Goal: Transaction & Acquisition: Purchase product/service

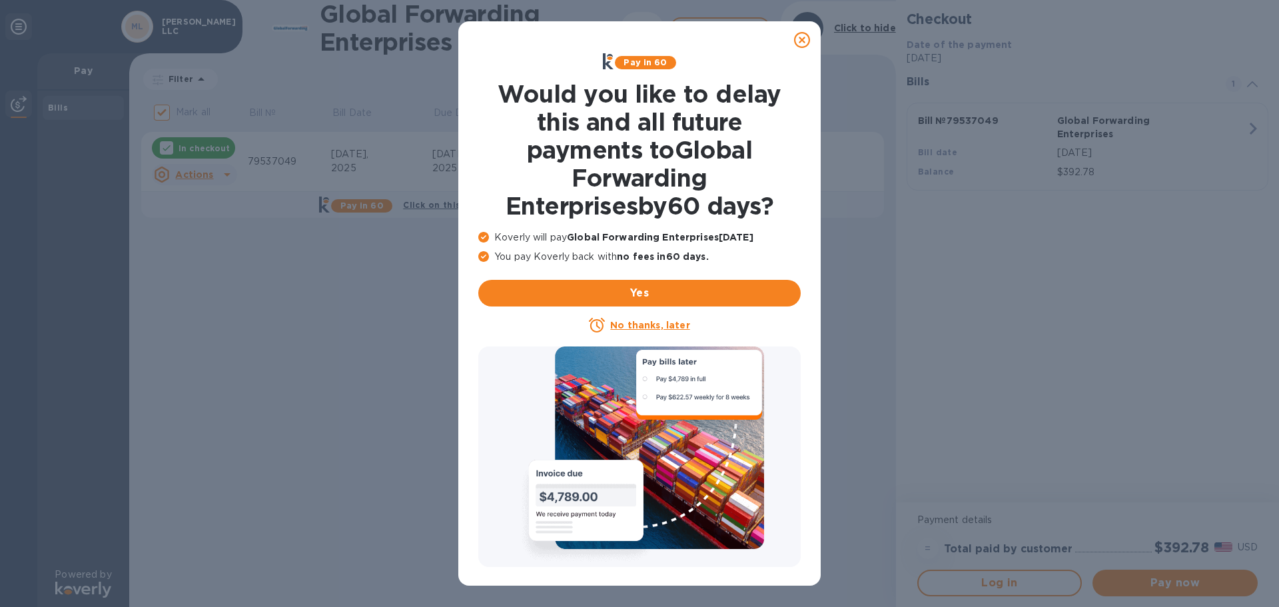
click at [800, 39] on icon at bounding box center [802, 40] width 16 height 16
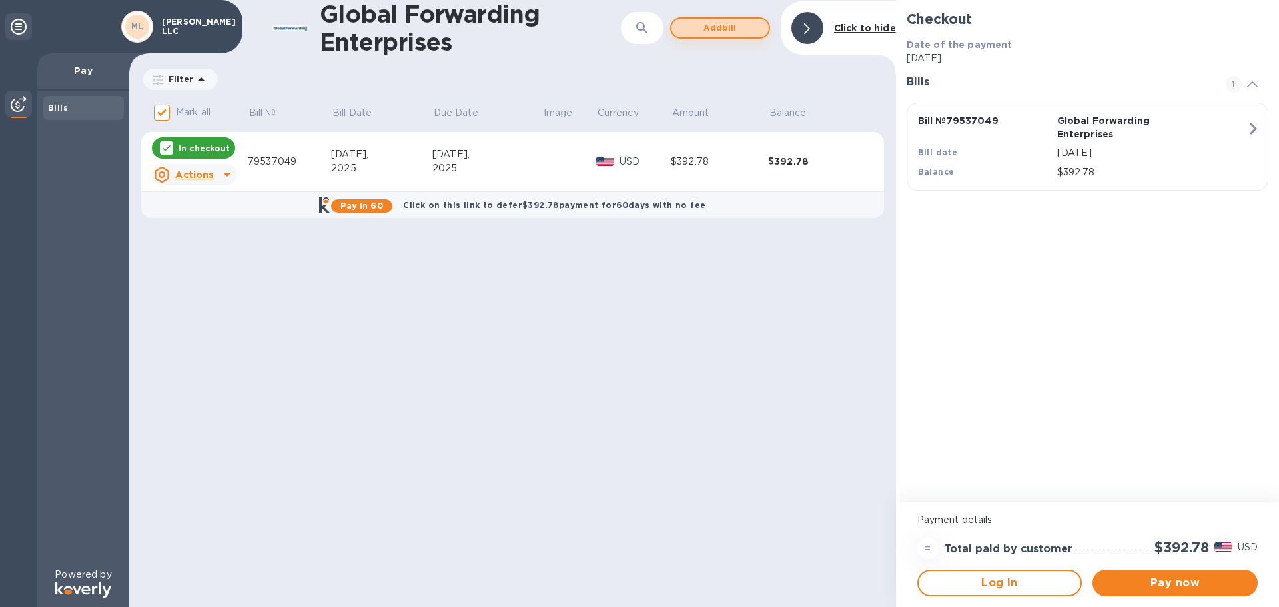
click at [718, 29] on span "Add bill" at bounding box center [720, 28] width 76 height 16
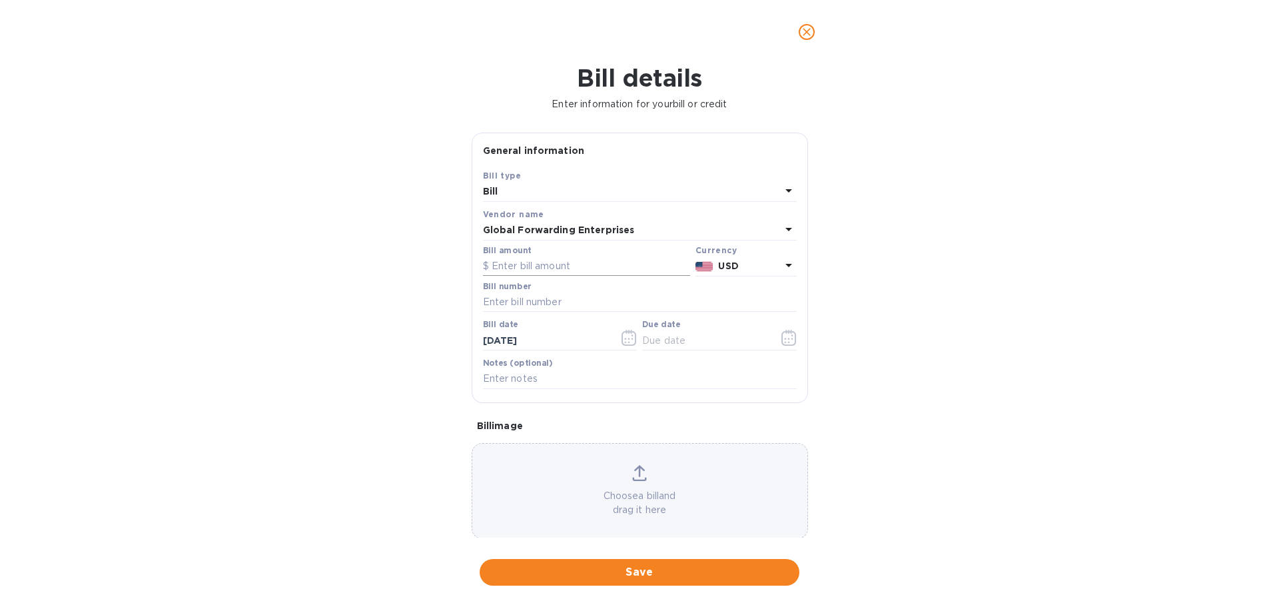
click at [497, 265] on input "text" at bounding box center [586, 267] width 207 height 20
paste input "1,075.00"
type input "1,075.00"
drag, startPoint x: 508, startPoint y: 297, endPoint x: 520, endPoint y: 297, distance: 12.0
click at [508, 297] on input "text" at bounding box center [640, 303] width 314 height 20
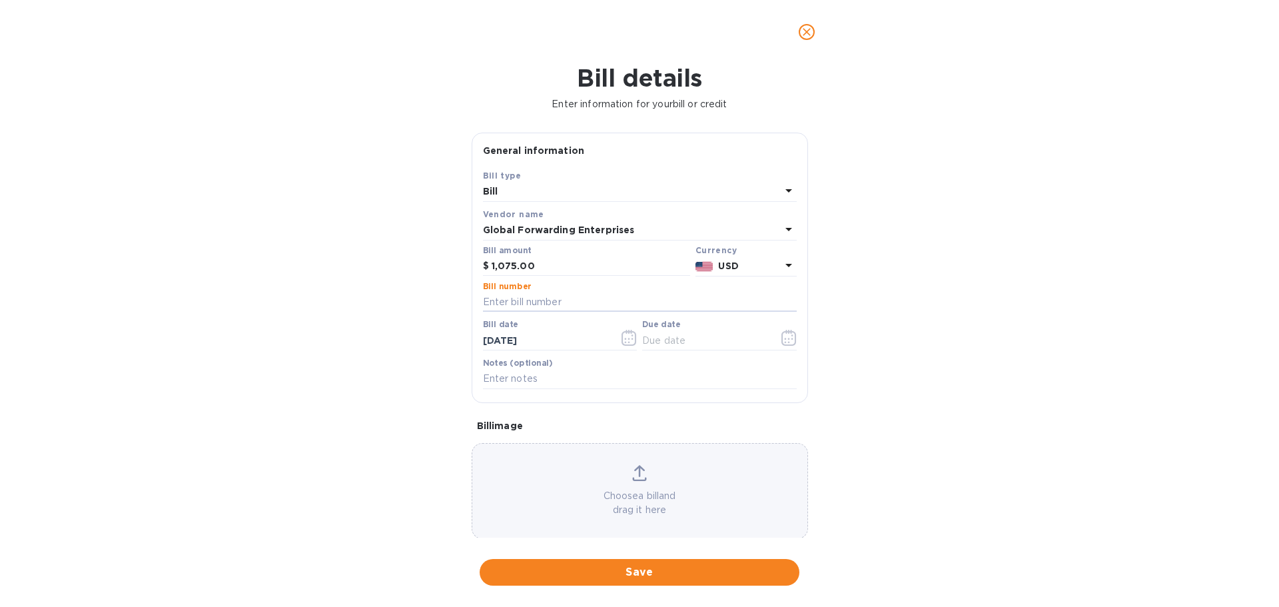
paste input "79626664"
type input "79626664"
click at [937, 245] on div "Bill details Enter information for your bill or credit General information Save…" at bounding box center [639, 335] width 1279 height 543
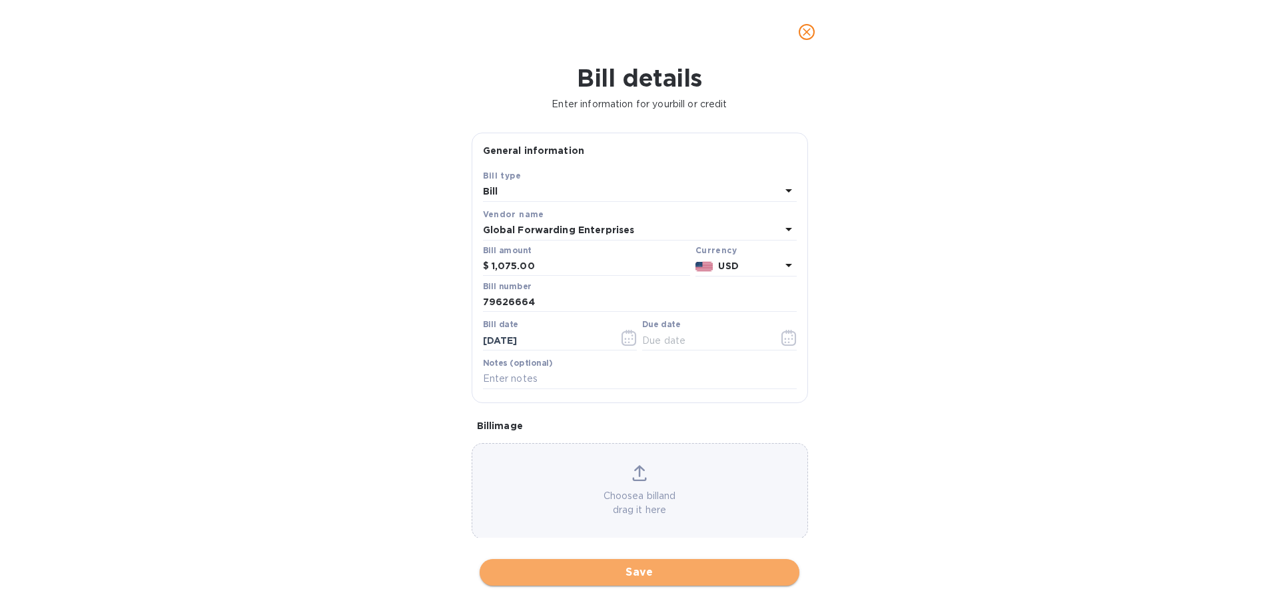
click at [632, 575] on span "Save" at bounding box center [639, 572] width 299 height 16
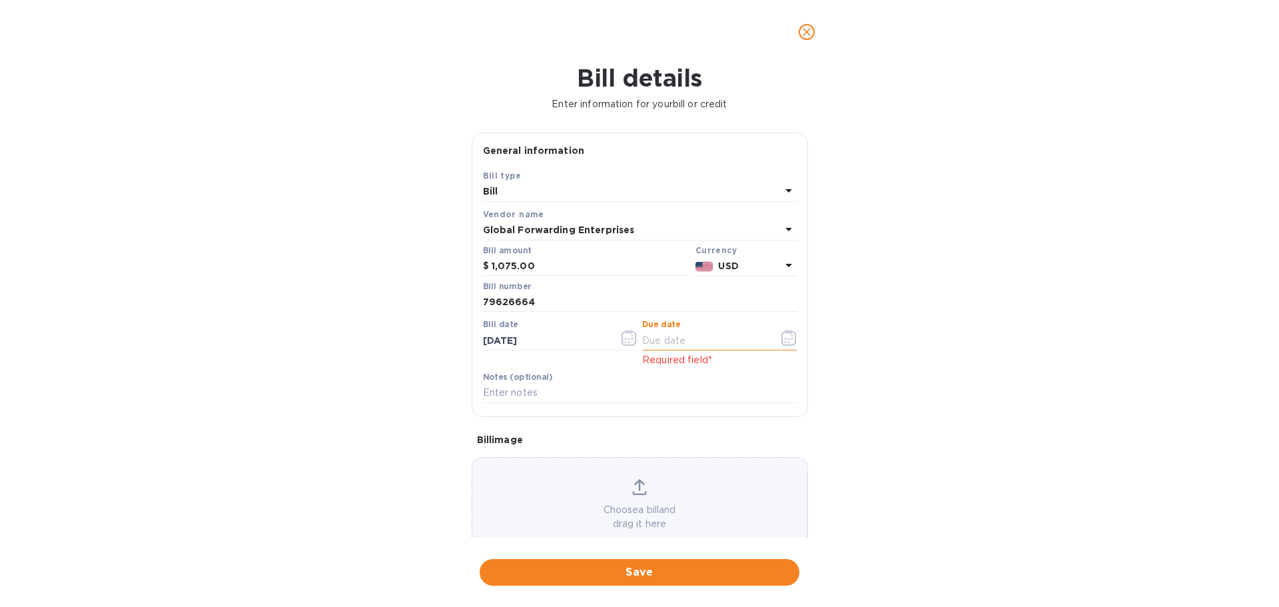
click at [679, 340] on input "text" at bounding box center [705, 341] width 126 height 20
click at [785, 335] on icon "button" at bounding box center [789, 338] width 15 height 16
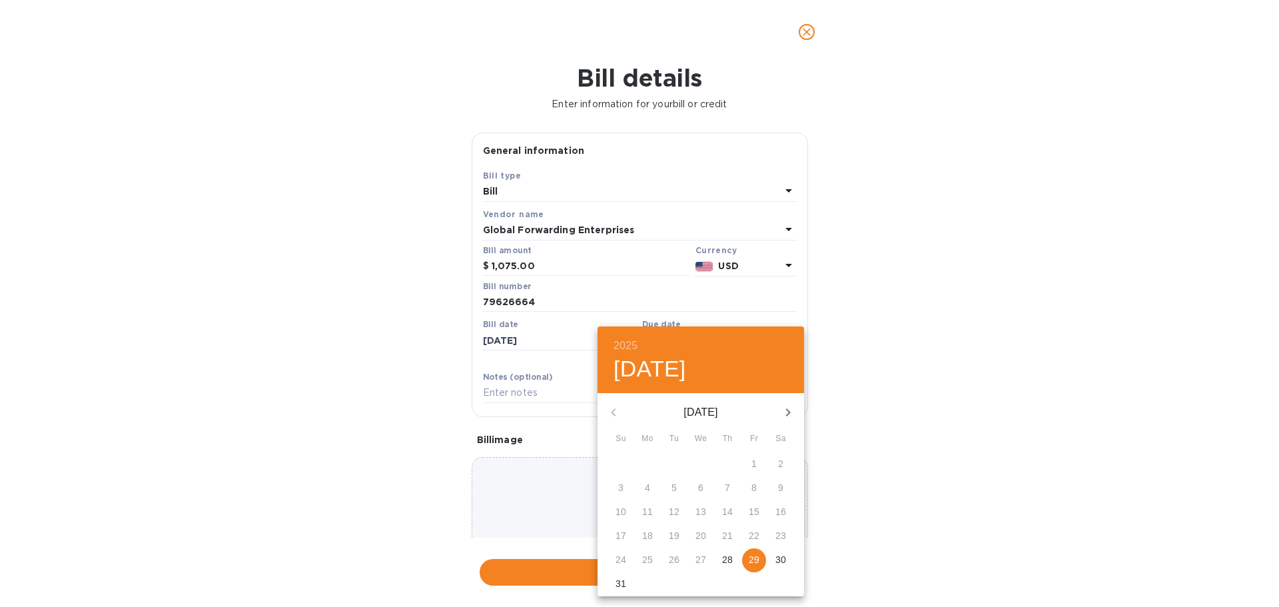
drag, startPoint x: 754, startPoint y: 555, endPoint x: 764, endPoint y: 465, distance: 90.5
click at [754, 554] on p "29" at bounding box center [754, 559] width 11 height 13
type input "[DATE]"
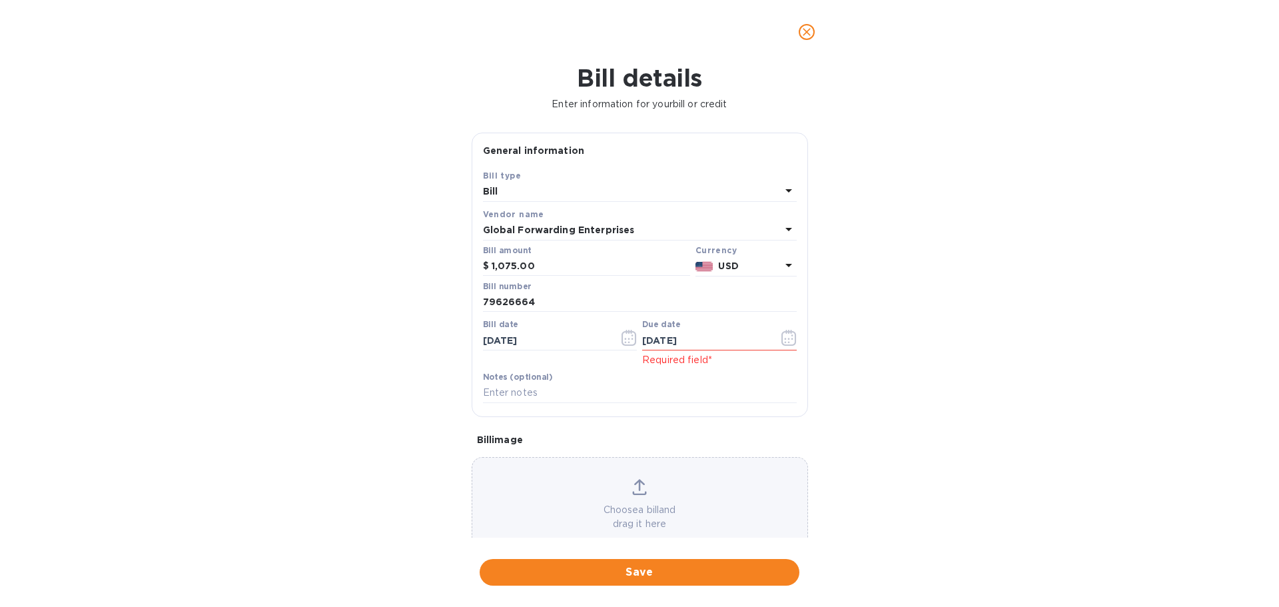
drag, startPoint x: 878, startPoint y: 282, endPoint x: 858, endPoint y: 313, distance: 36.6
click at [879, 281] on div "Bill details Enter information for your bill or credit General information Save…" at bounding box center [639, 335] width 1279 height 543
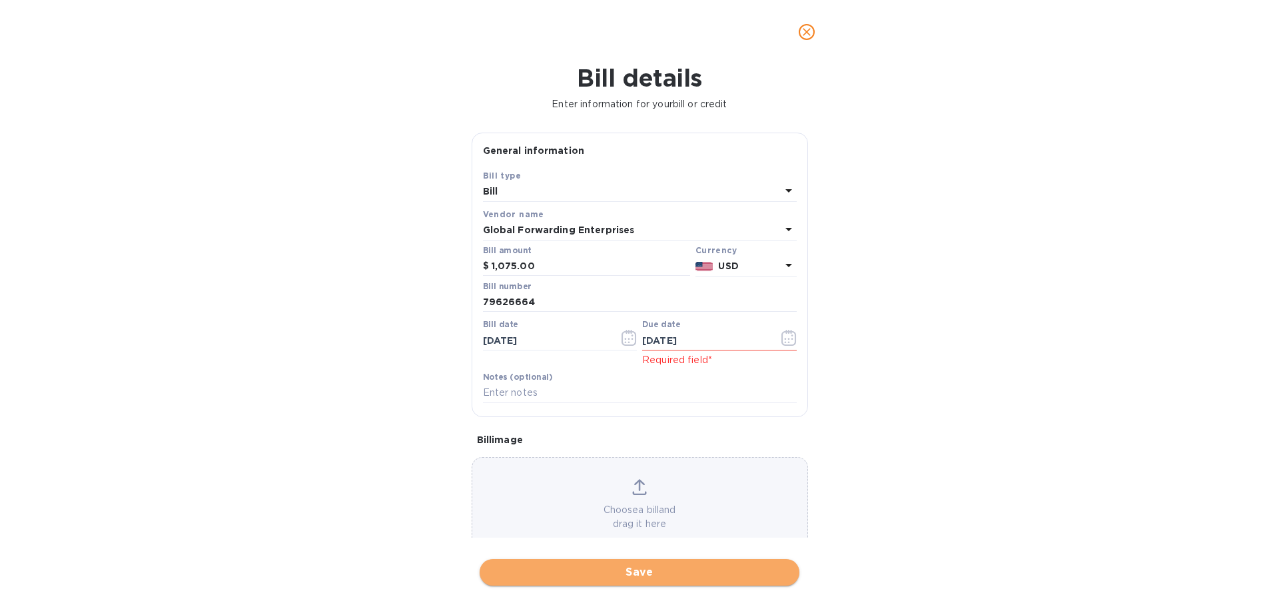
click at [632, 574] on span "Save" at bounding box center [639, 572] width 299 height 16
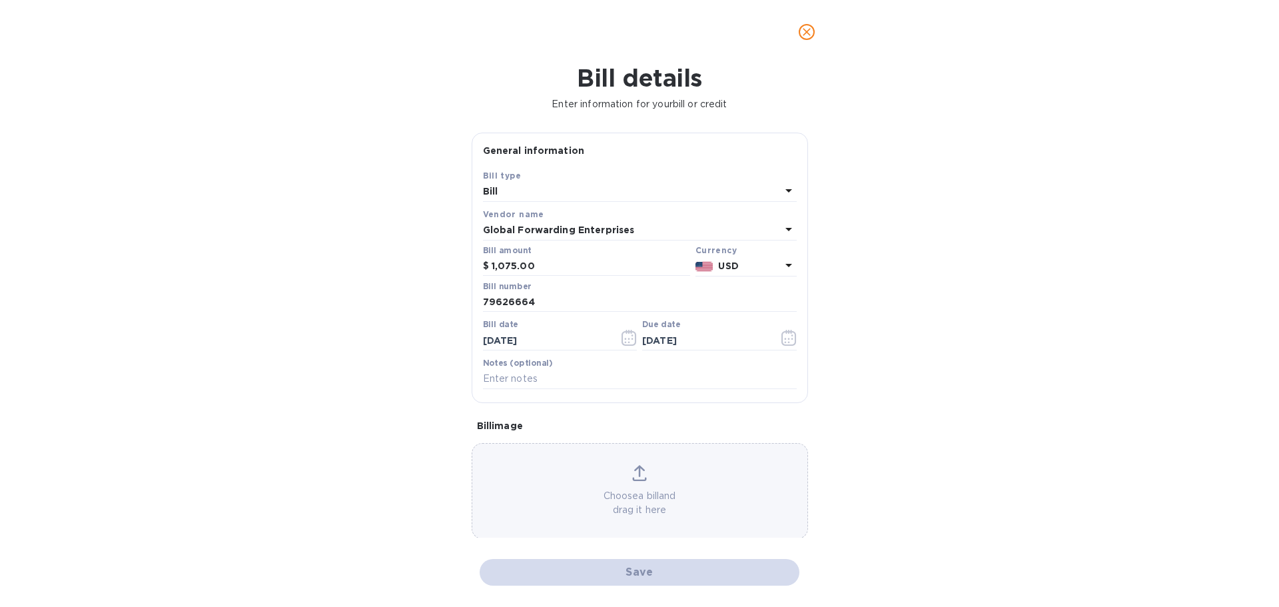
checkbox input "false"
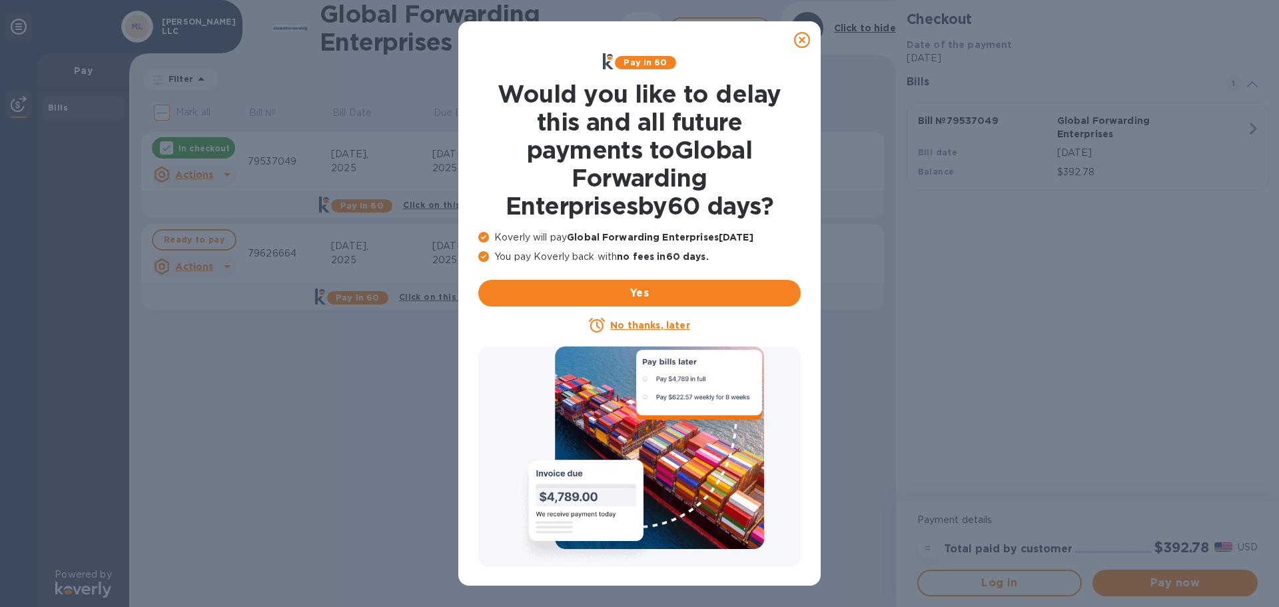
click at [808, 41] on icon at bounding box center [802, 40] width 16 height 16
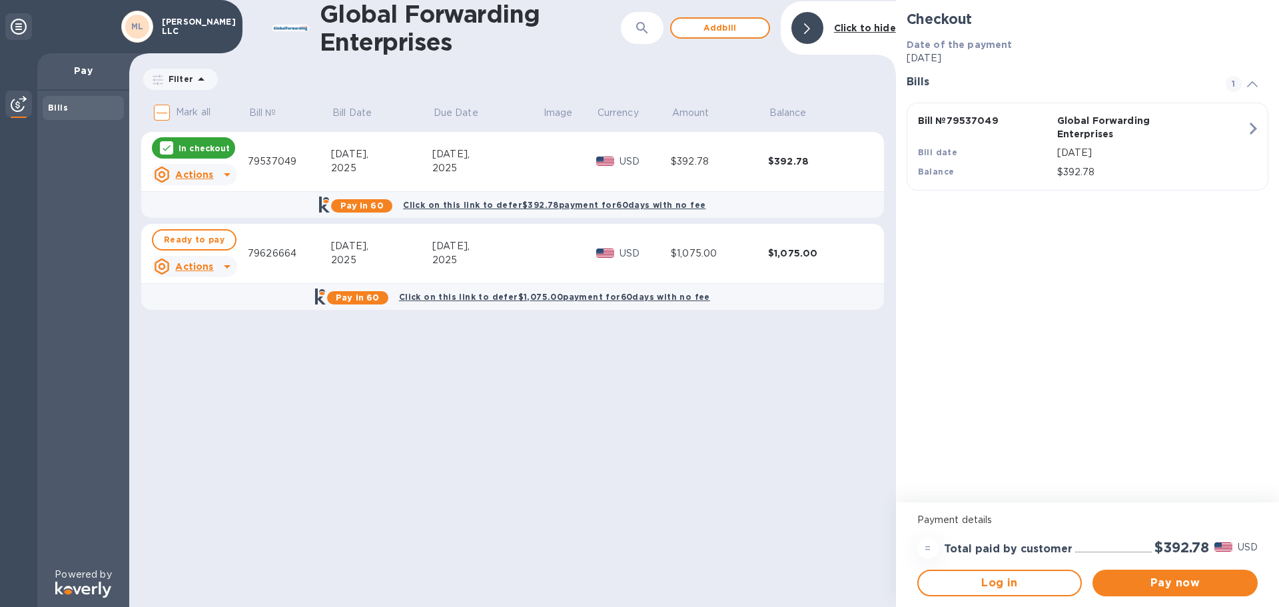
click at [225, 173] on icon at bounding box center [227, 175] width 16 height 16
click at [225, 172] on div at bounding box center [639, 303] width 1279 height 607
click at [227, 265] on icon at bounding box center [227, 267] width 16 height 16
click at [227, 265] on div at bounding box center [639, 303] width 1279 height 607
click at [718, 28] on span "Add bill" at bounding box center [720, 28] width 76 height 16
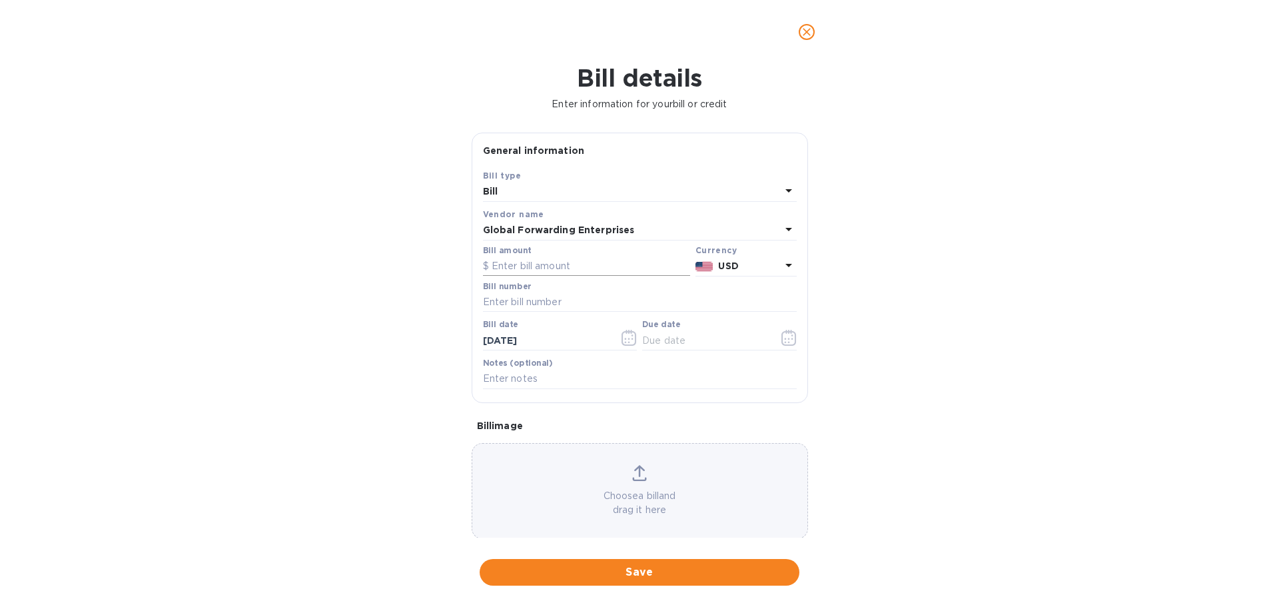
click at [500, 258] on input "text" at bounding box center [586, 267] width 207 height 20
paste input "1,440.00"
type input "1,440.00"
click at [504, 297] on input "text" at bounding box center [640, 303] width 314 height 20
paste input "79618248"
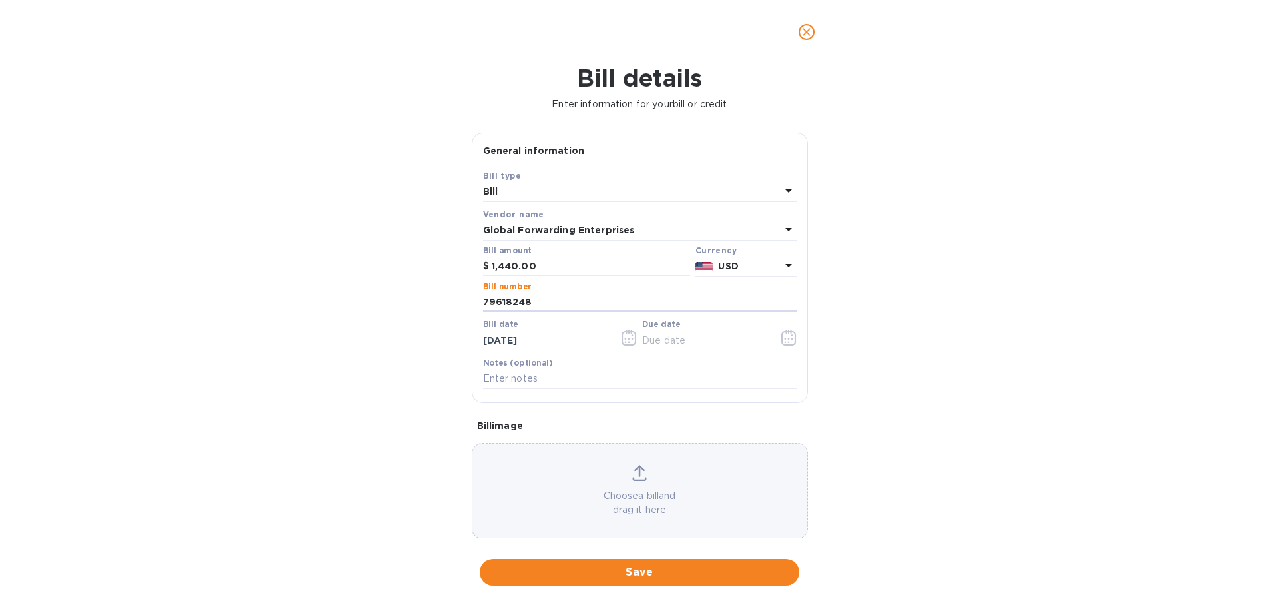
type input "79618248"
click at [782, 337] on icon "button" at bounding box center [789, 338] width 15 height 16
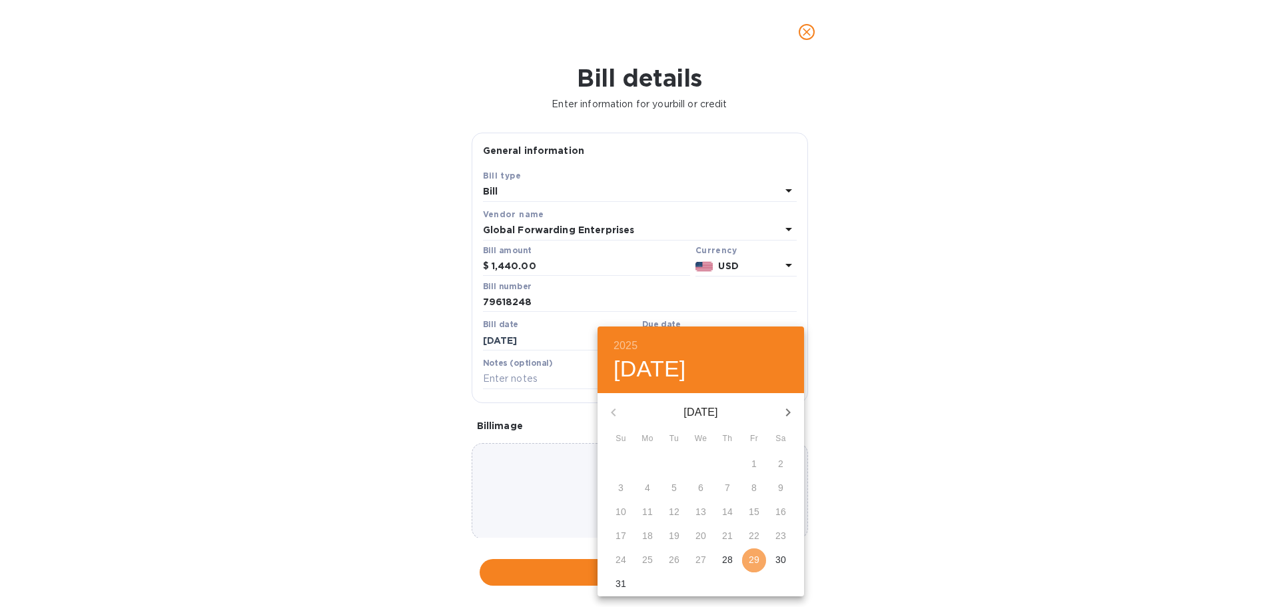
click at [751, 556] on p "29" at bounding box center [754, 559] width 11 height 13
type input "[DATE]"
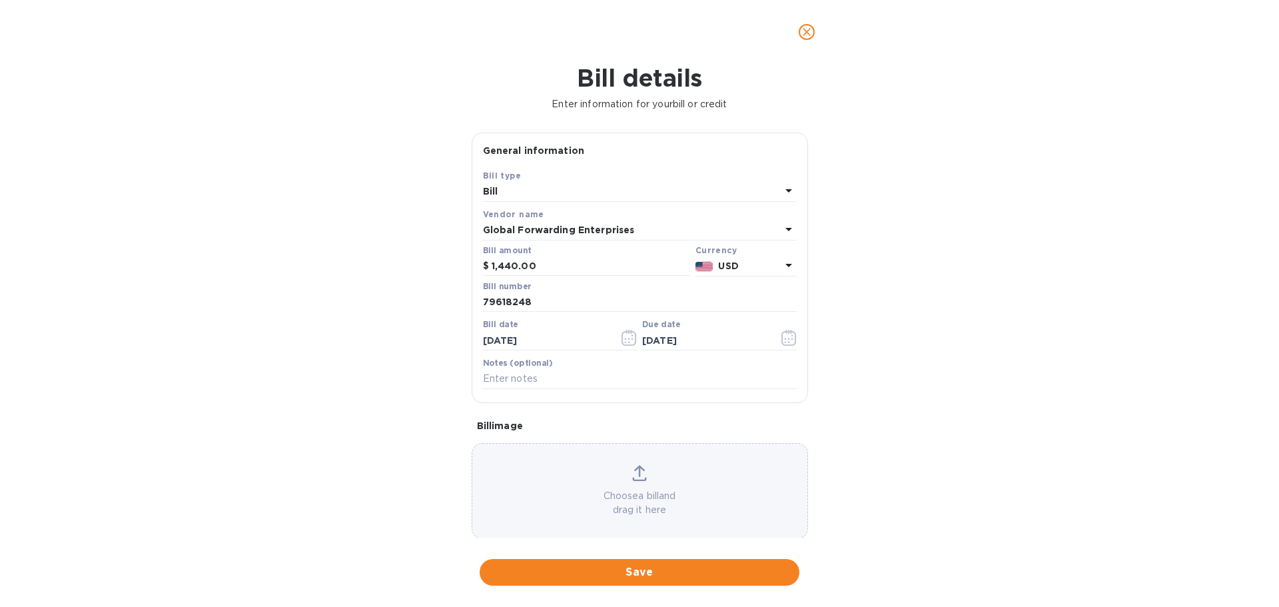
click at [884, 251] on div "Bill details Enter information for your bill or credit General information Save…" at bounding box center [639, 335] width 1279 height 543
click at [636, 572] on span "Save" at bounding box center [639, 572] width 299 height 16
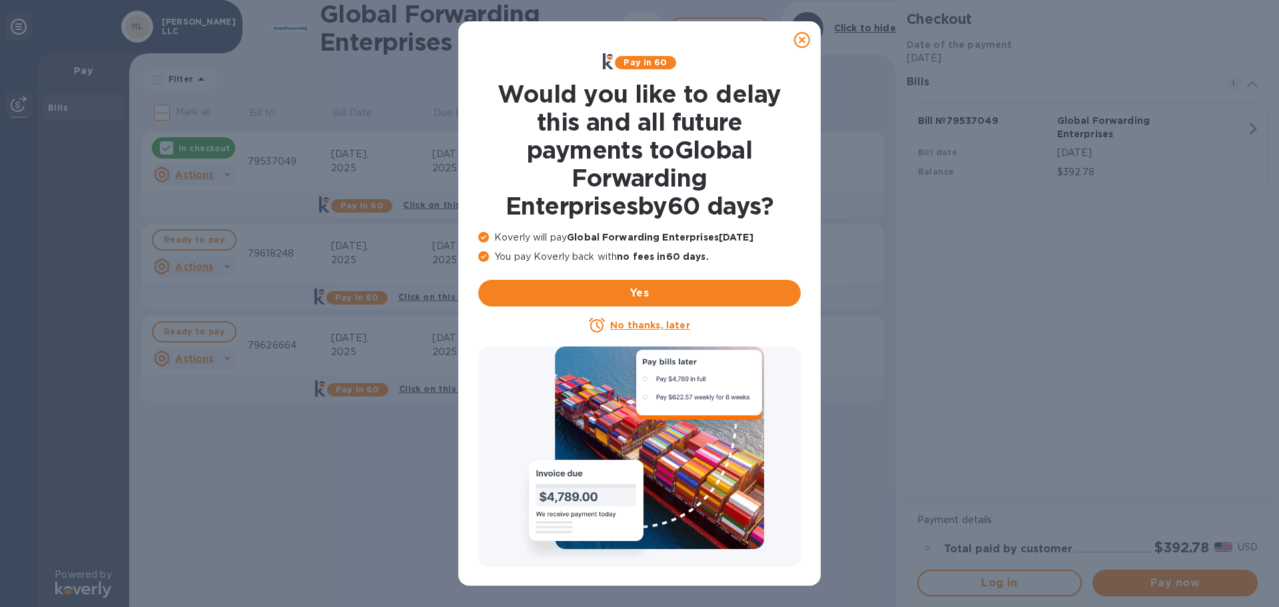
click at [804, 38] on icon at bounding box center [802, 40] width 16 height 16
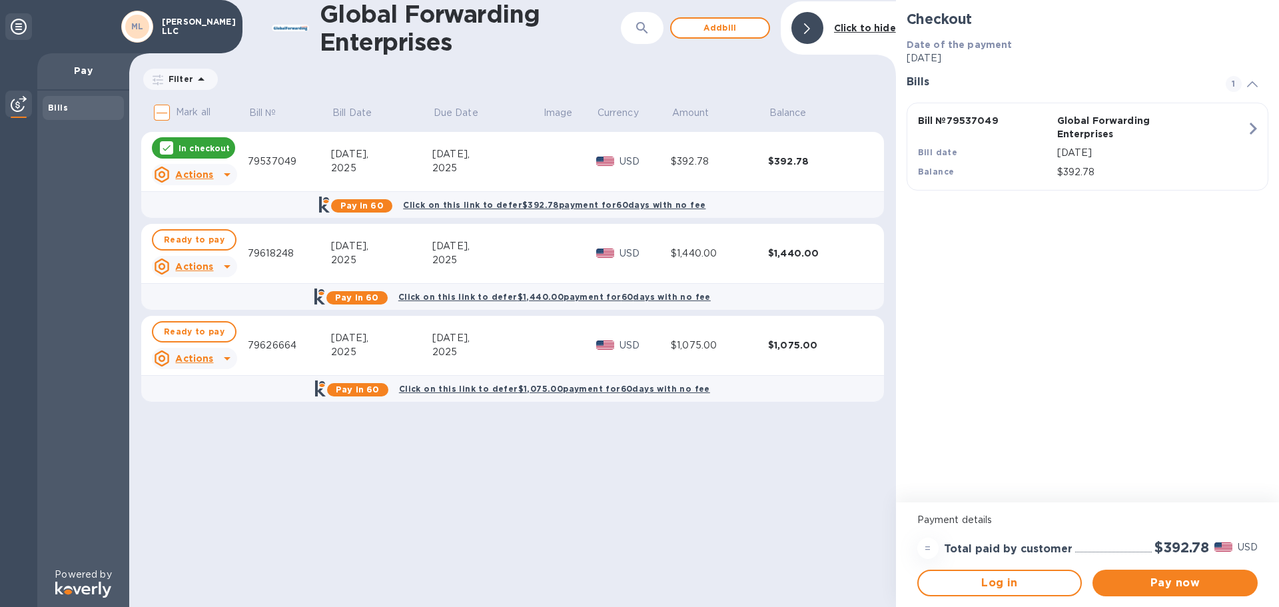
click at [231, 176] on icon at bounding box center [227, 175] width 16 height 16
click at [949, 245] on div at bounding box center [639, 303] width 1279 height 607
click at [180, 233] on span "Ready to pay" at bounding box center [194, 240] width 61 height 16
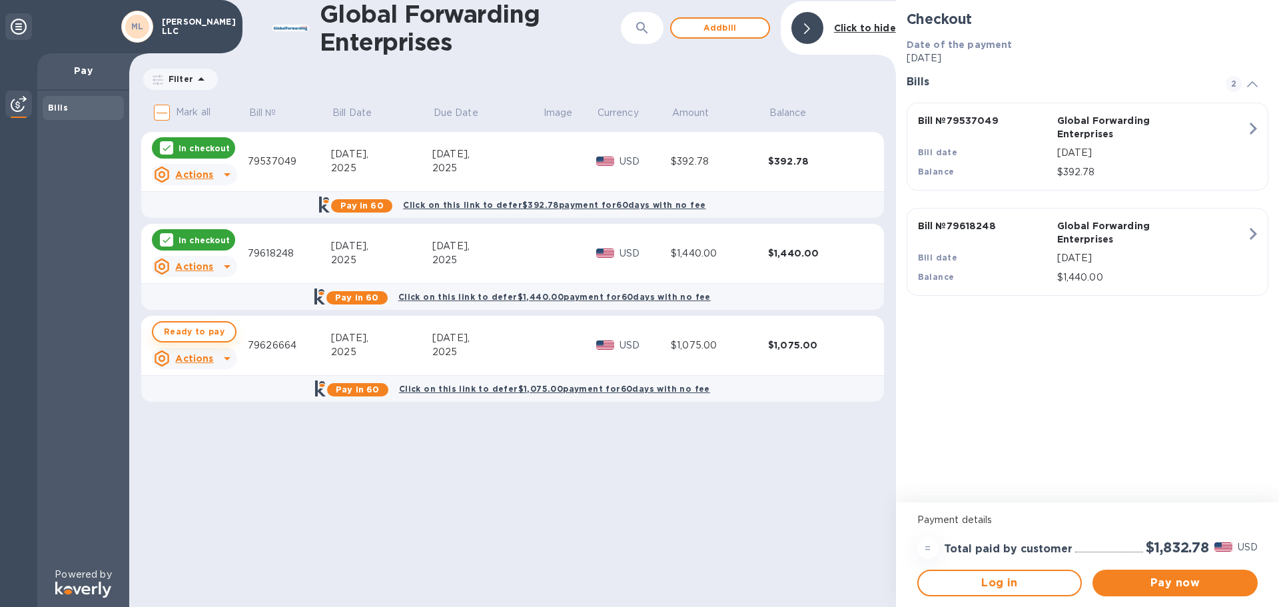
click at [181, 331] on span "Ready to pay" at bounding box center [194, 332] width 61 height 16
checkbox input "true"
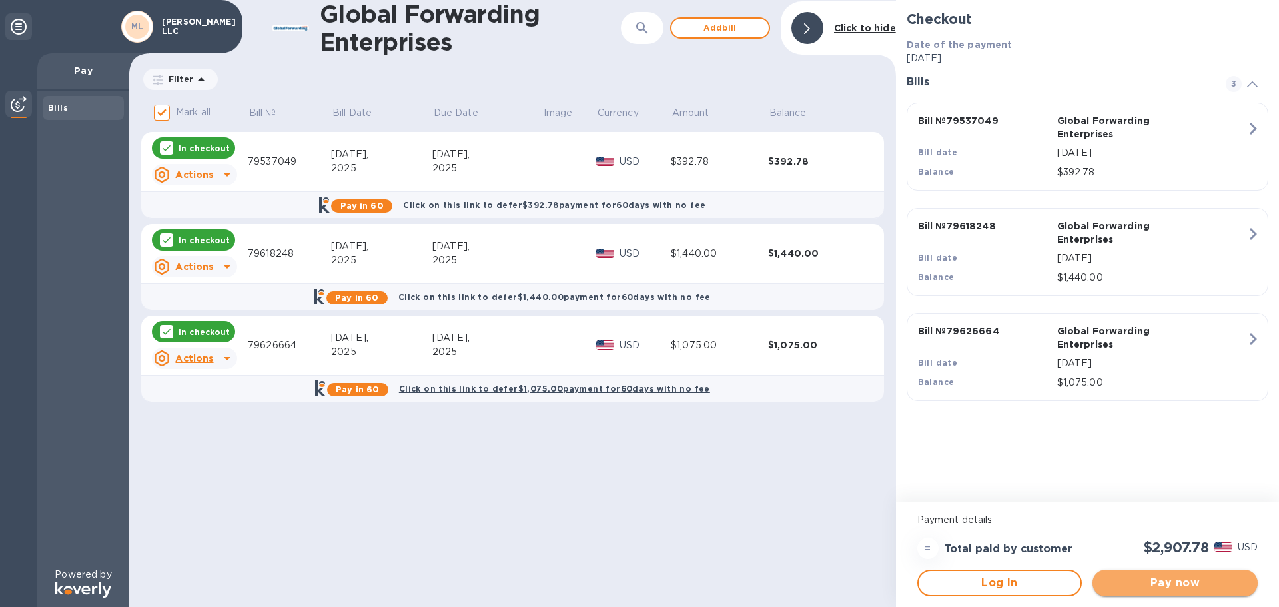
click at [1185, 587] on span "Pay now" at bounding box center [1175, 583] width 144 height 16
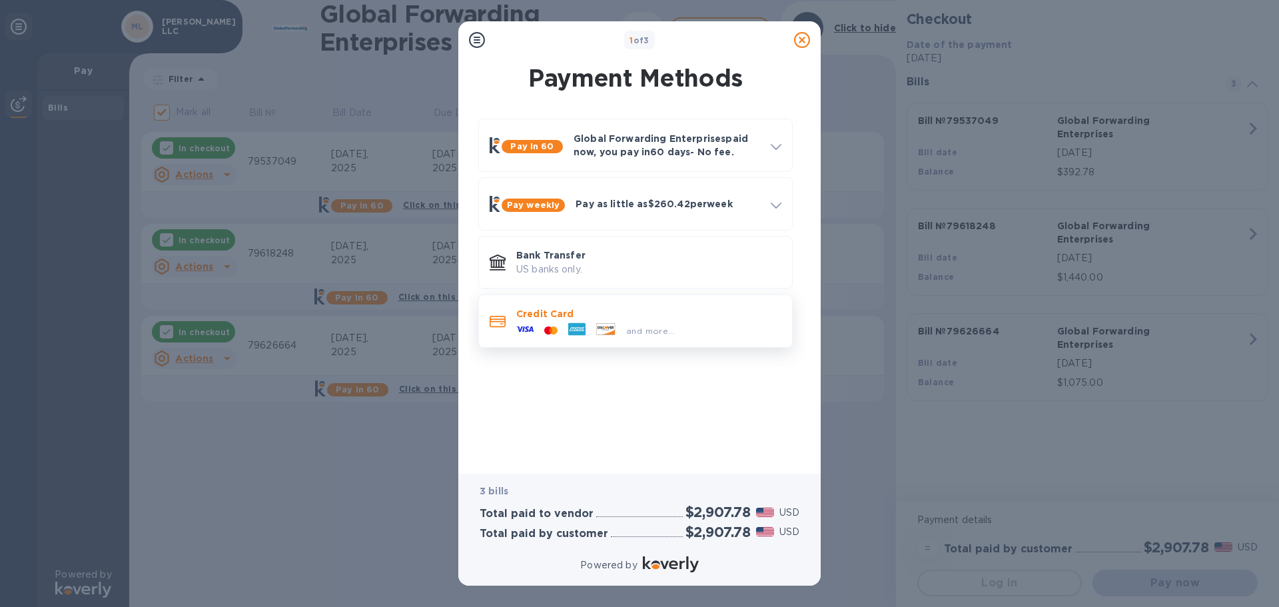
click at [532, 322] on icon at bounding box center [524, 329] width 17 height 17
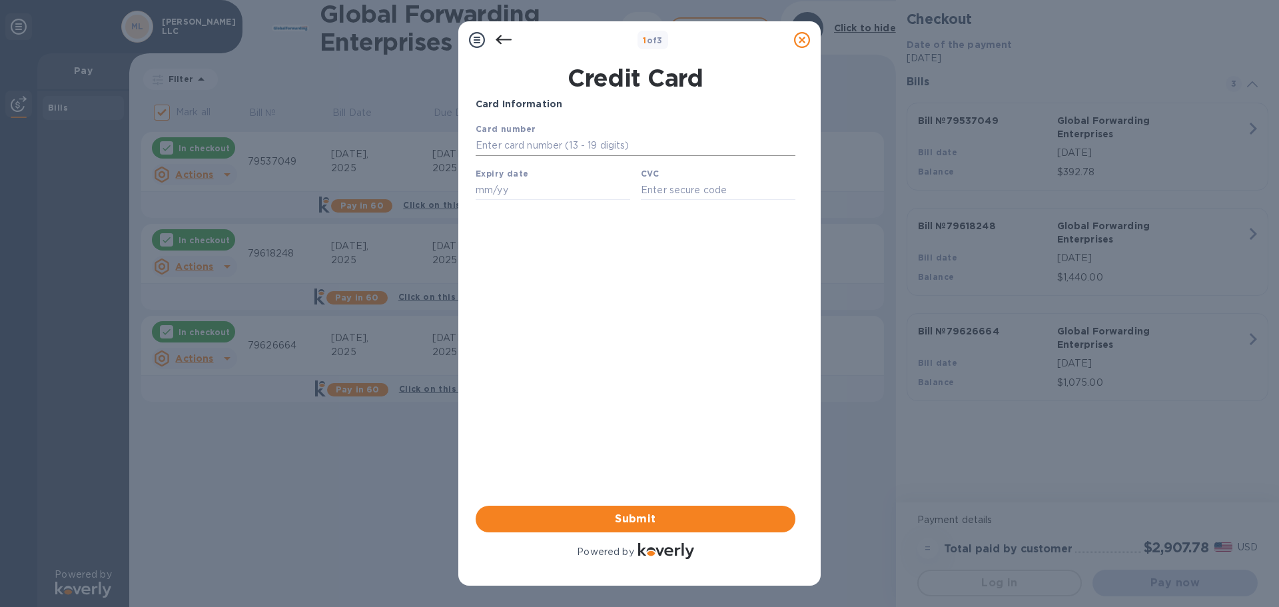
click at [538, 149] on input "text" at bounding box center [636, 146] width 320 height 20
type input "[CREDIT_CARD_NUMBER]"
type input "12/27"
type input "1104"
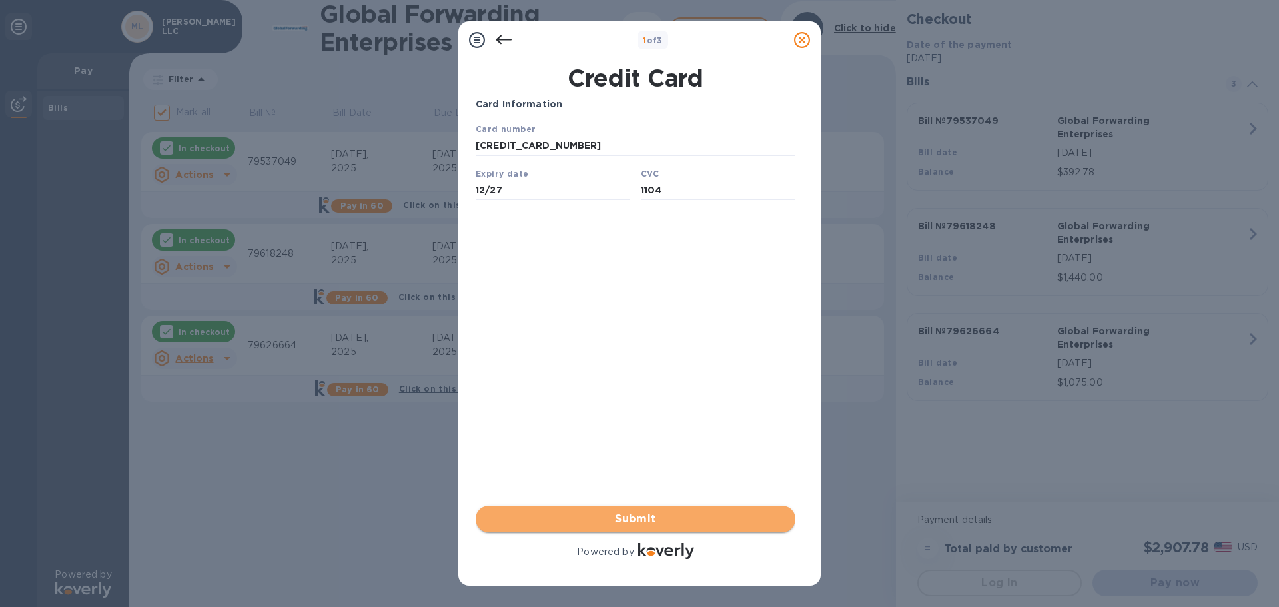
click at [642, 522] on span "Submit" at bounding box center [635, 519] width 299 height 16
click at [637, 518] on span "Submit" at bounding box center [635, 519] width 299 height 16
click at [628, 518] on span "Submit" at bounding box center [635, 519] width 299 height 16
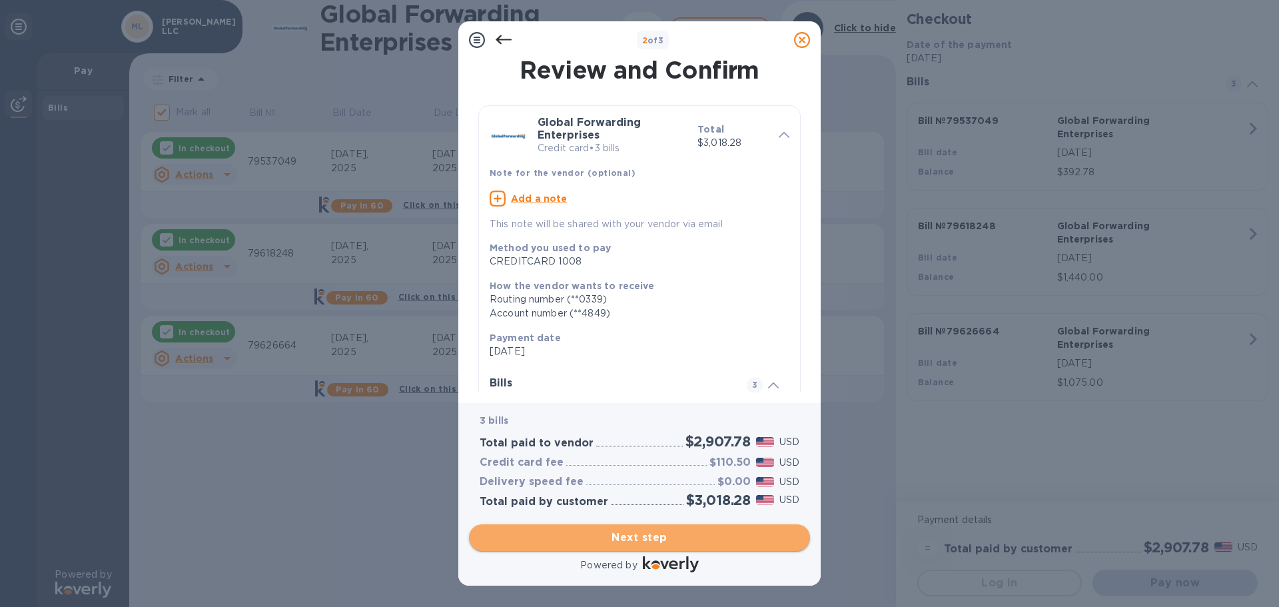
click at [633, 540] on span "Next step" at bounding box center [640, 538] width 320 height 16
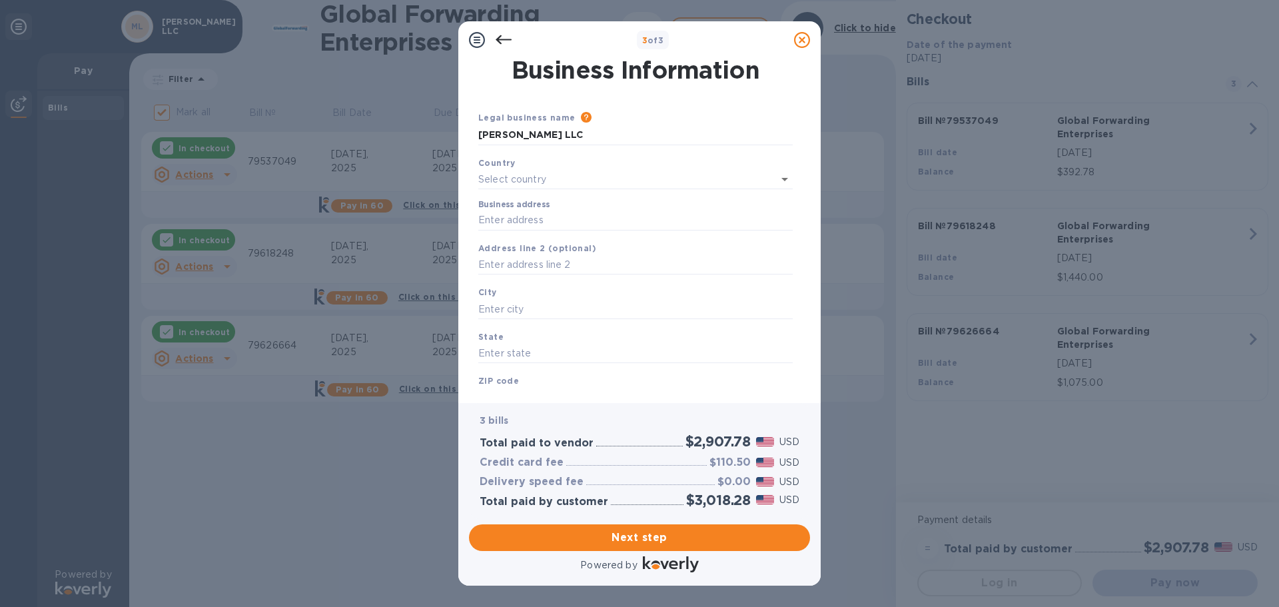
type input "[GEOGRAPHIC_DATA]"
click at [509, 211] on input "Business address" at bounding box center [635, 218] width 315 height 20
type input "[STREET_ADDRESS]"
click at [520, 255] on input "text" at bounding box center [635, 263] width 315 height 20
click at [496, 299] on input "text" at bounding box center [635, 307] width 315 height 20
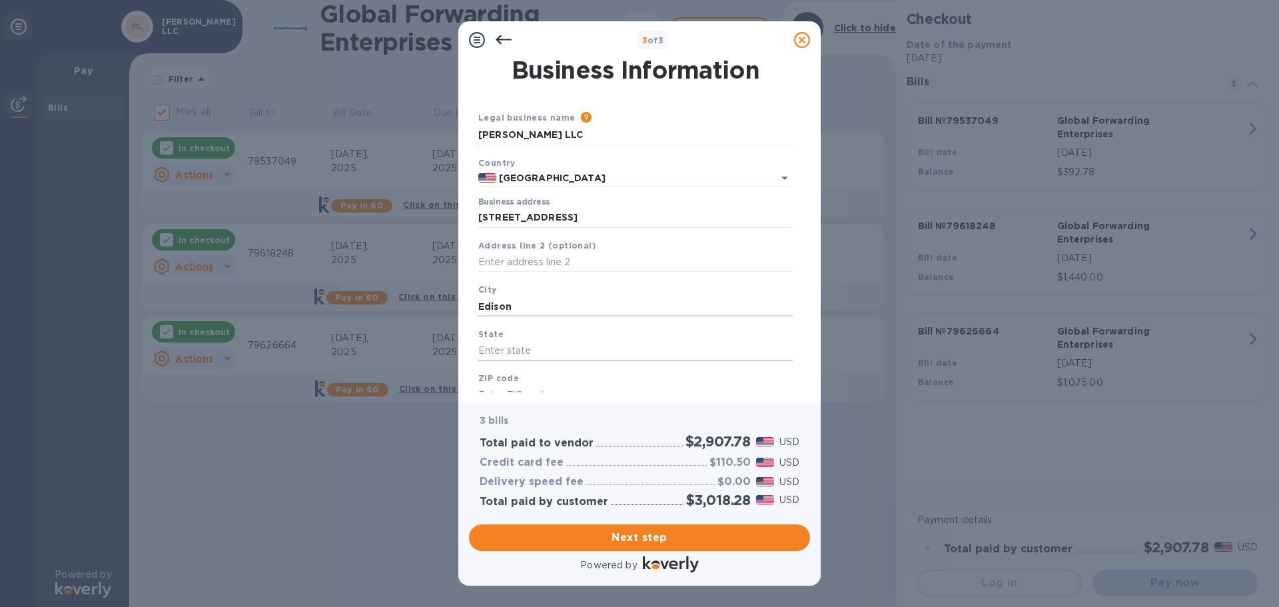
type input "Edison"
click at [482, 356] on input "text" at bounding box center [635, 351] width 315 height 20
type input "NJ"
click at [500, 377] on b "ZIP code" at bounding box center [498, 378] width 41 height 10
click at [487, 382] on b "ZIP code" at bounding box center [498, 378] width 41 height 10
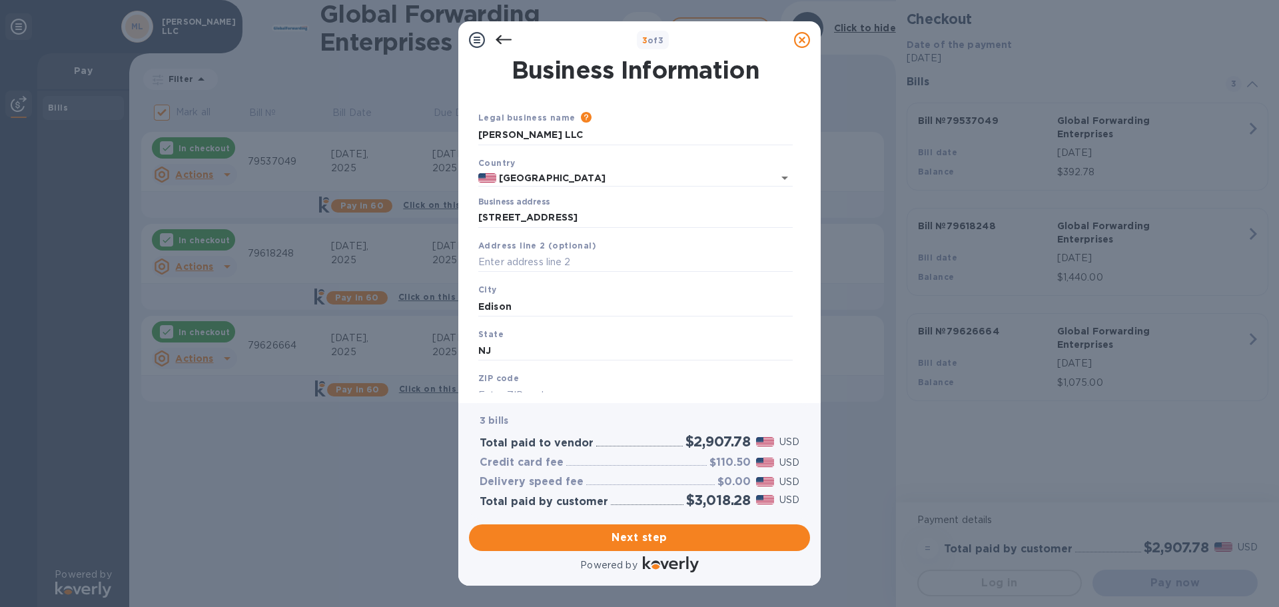
click at [516, 387] on input "text" at bounding box center [635, 395] width 315 height 20
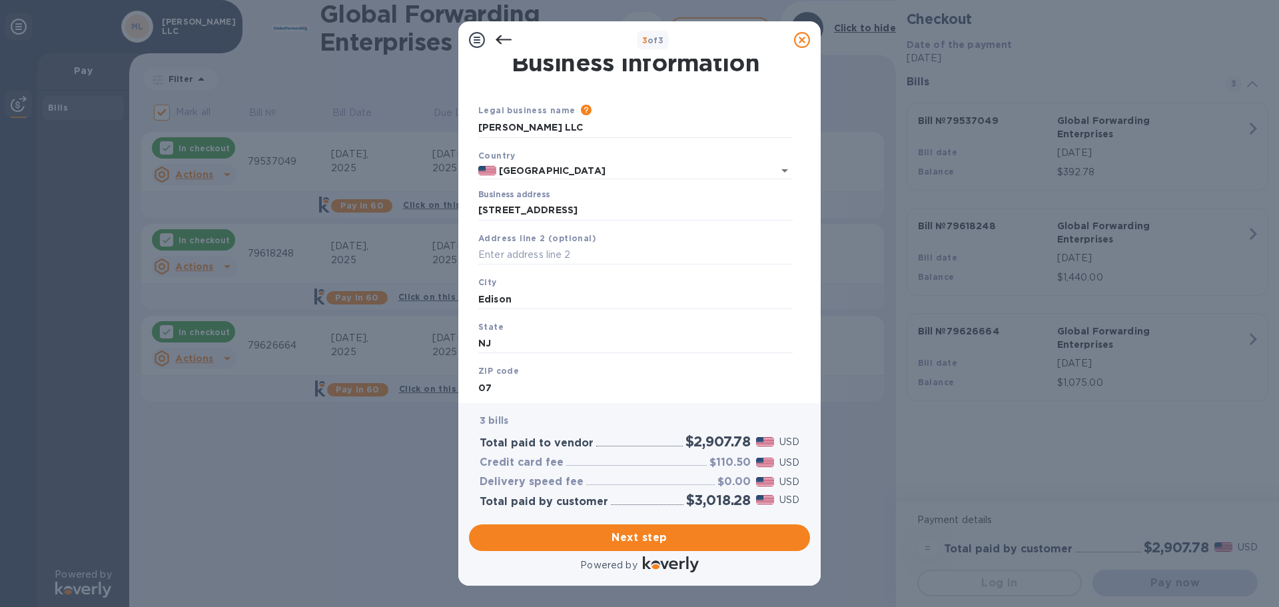
type input "0"
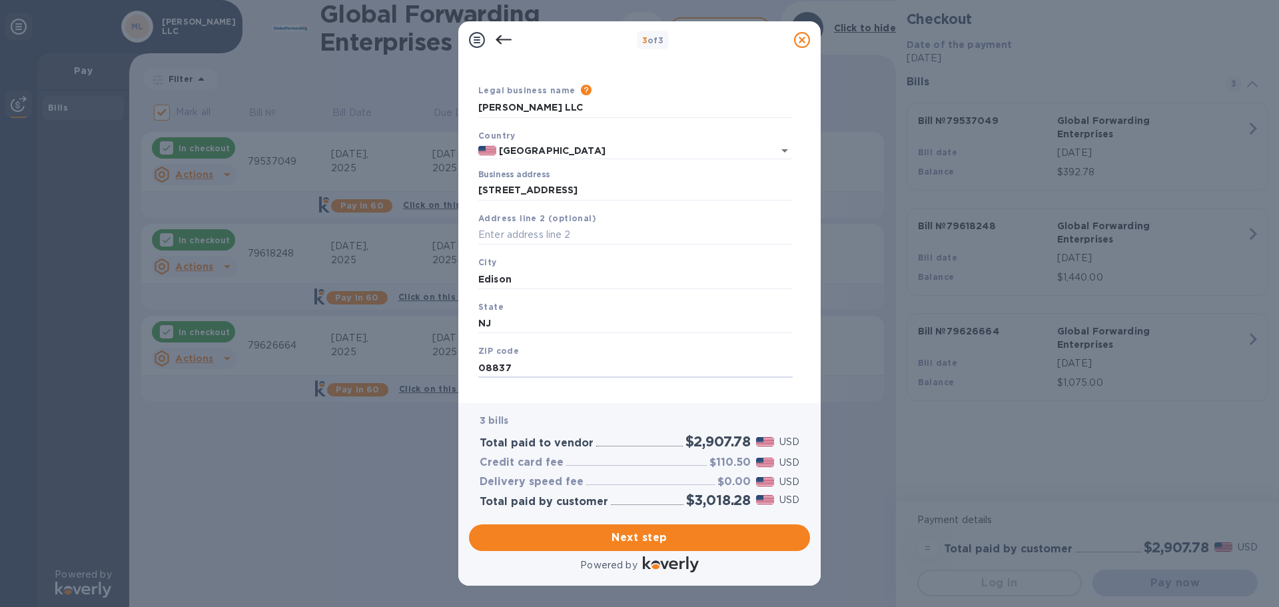
scroll to position [45, 0]
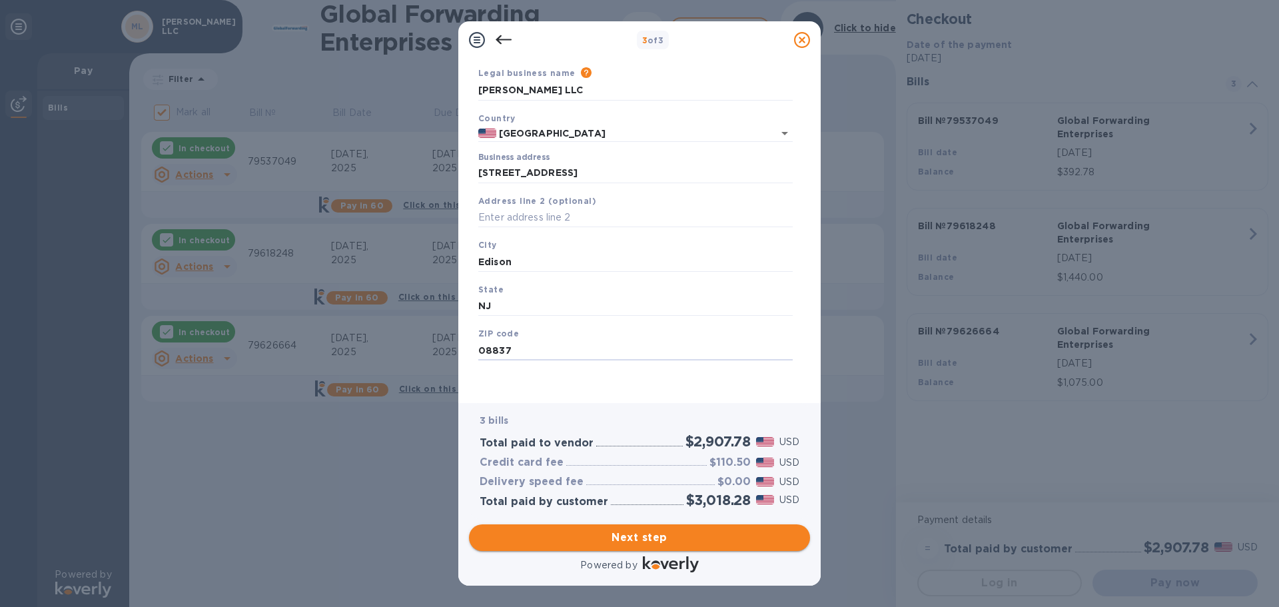
type input "08837"
click at [631, 543] on span "Next step" at bounding box center [640, 538] width 320 height 16
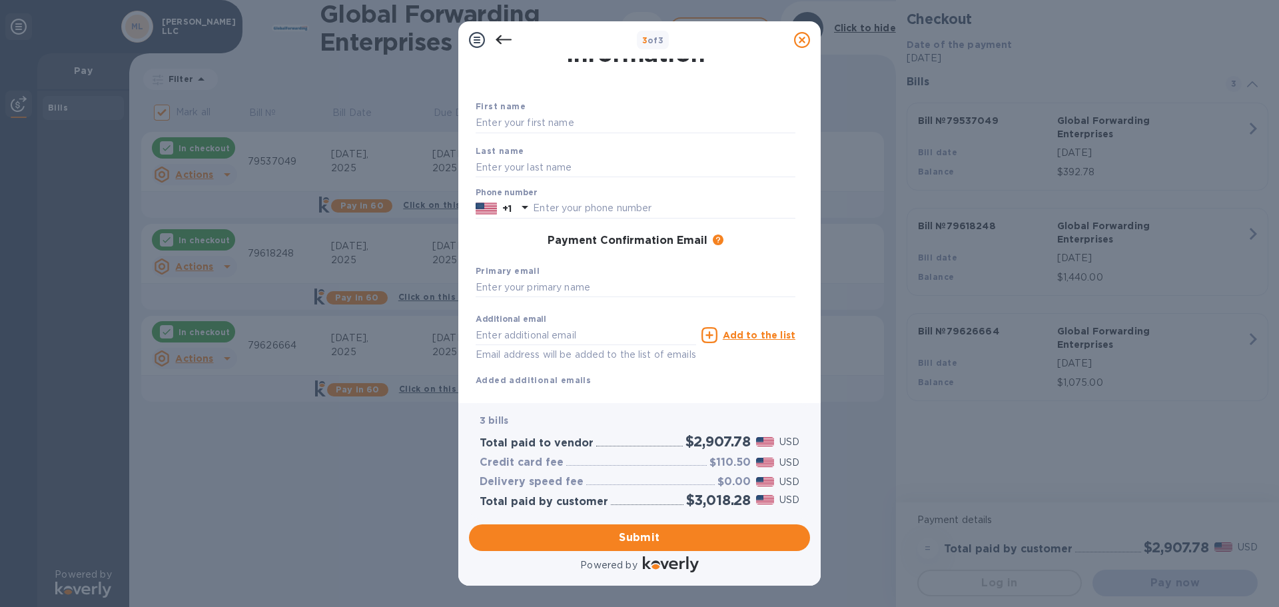
scroll to position [0, 0]
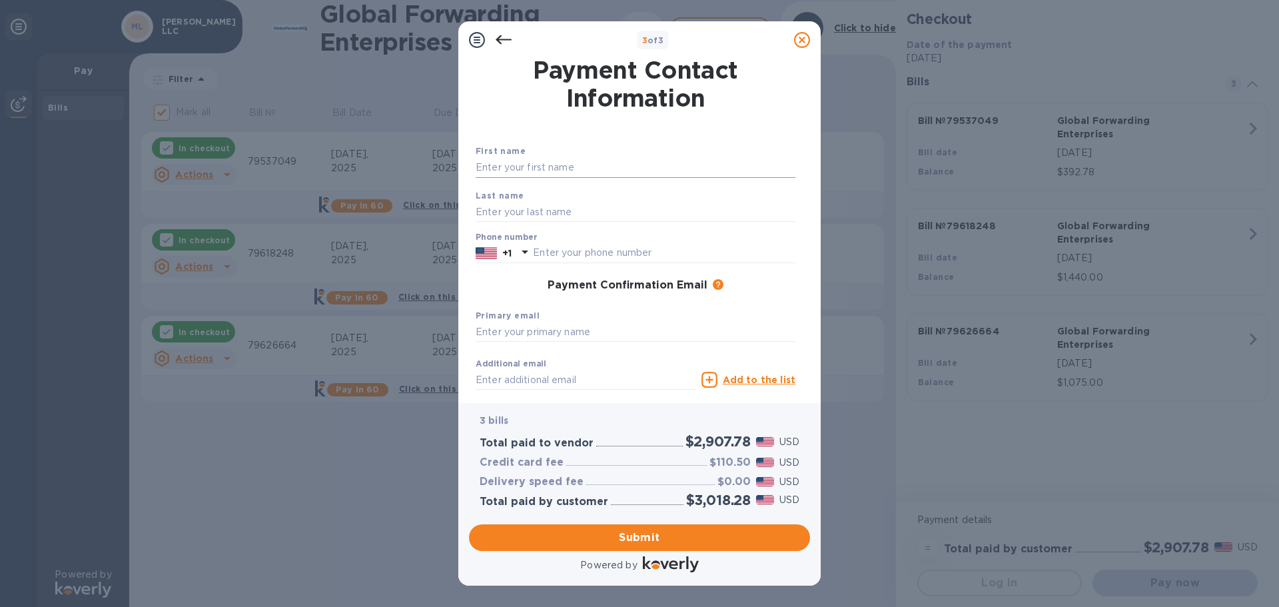
click at [494, 169] on input "text" at bounding box center [636, 168] width 320 height 20
type input "[PERSON_NAME]"
type input "7323727121"
type input "[EMAIL_ADDRESS][DOMAIN_NAME]"
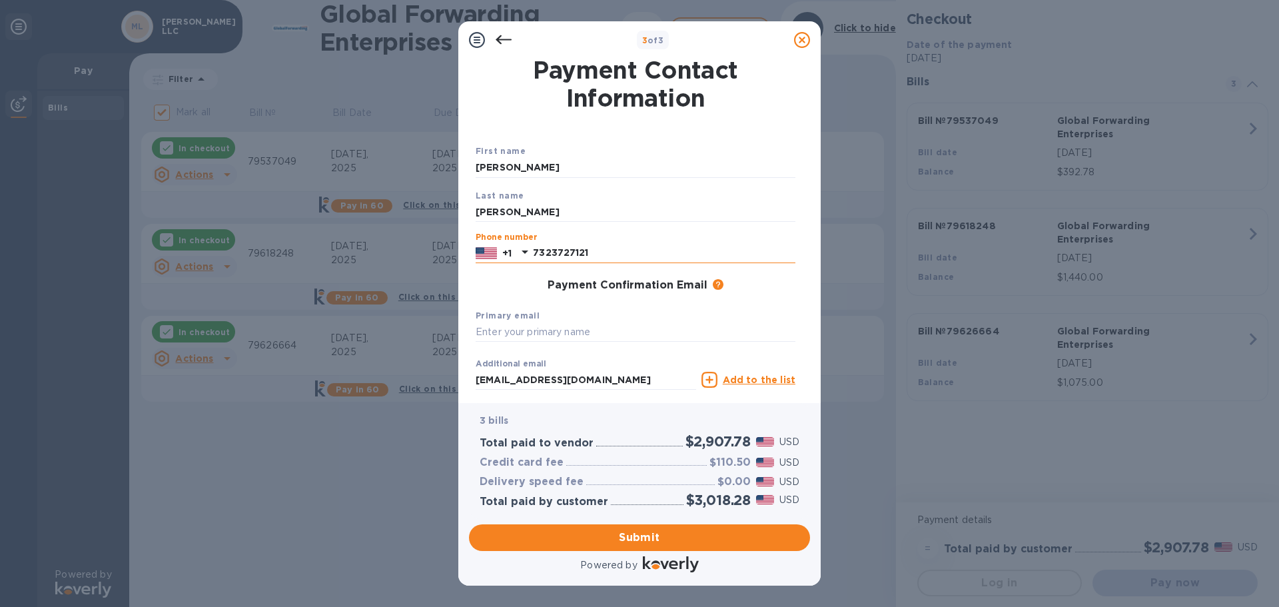
click at [605, 247] on input "7323727121" at bounding box center [664, 253] width 263 height 20
type input "7"
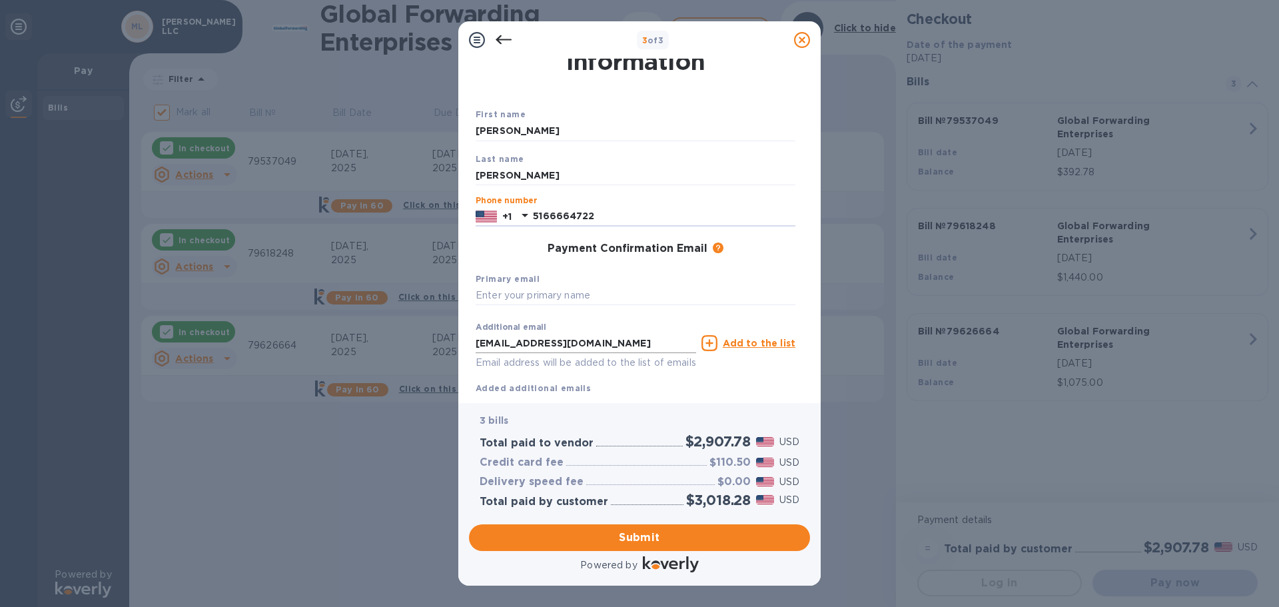
scroll to position [67, 0]
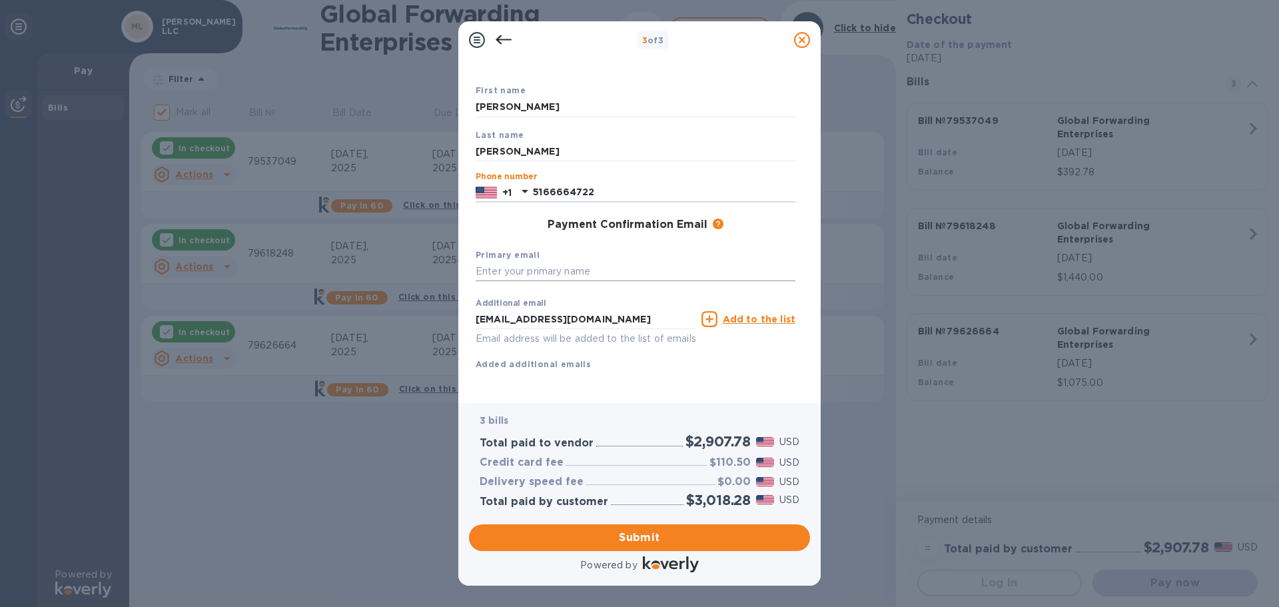
type input "5166664722"
click at [486, 265] on input "text" at bounding box center [636, 272] width 320 height 20
drag, startPoint x: 517, startPoint y: 264, endPoint x: 468, endPoint y: 270, distance: 49.7
click at [468, 270] on div "Payment Contact Information First name [PERSON_NAME] name [PERSON_NAME] Phone n…" at bounding box center [639, 231] width 362 height 344
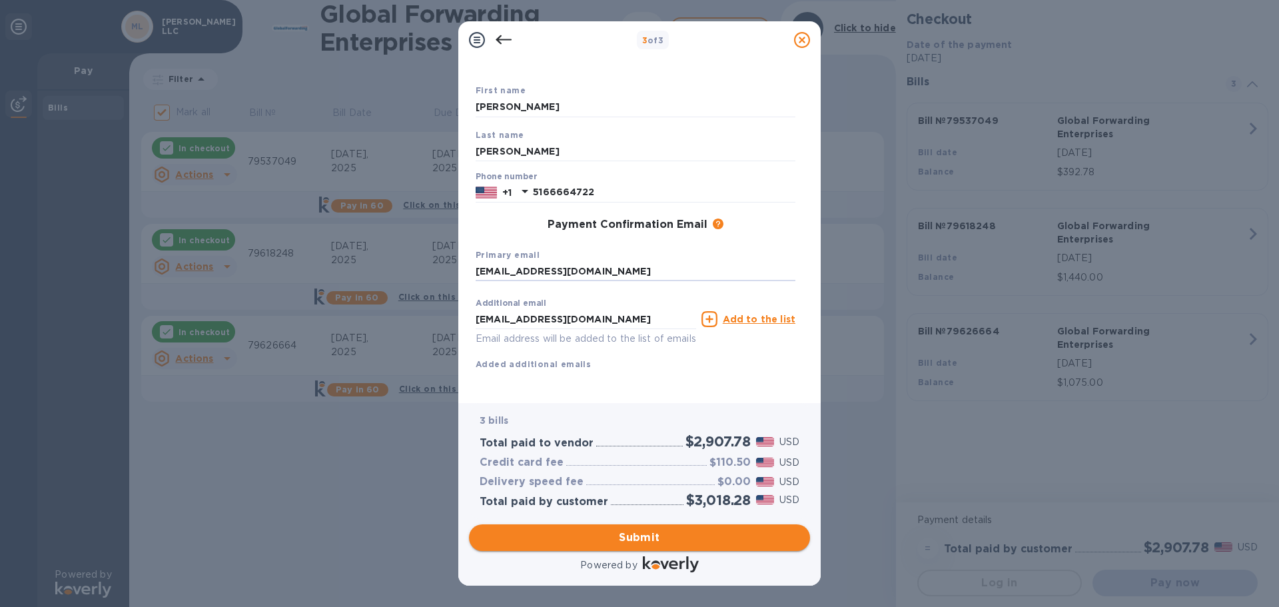
type input "[EMAIL_ADDRESS][DOMAIN_NAME]"
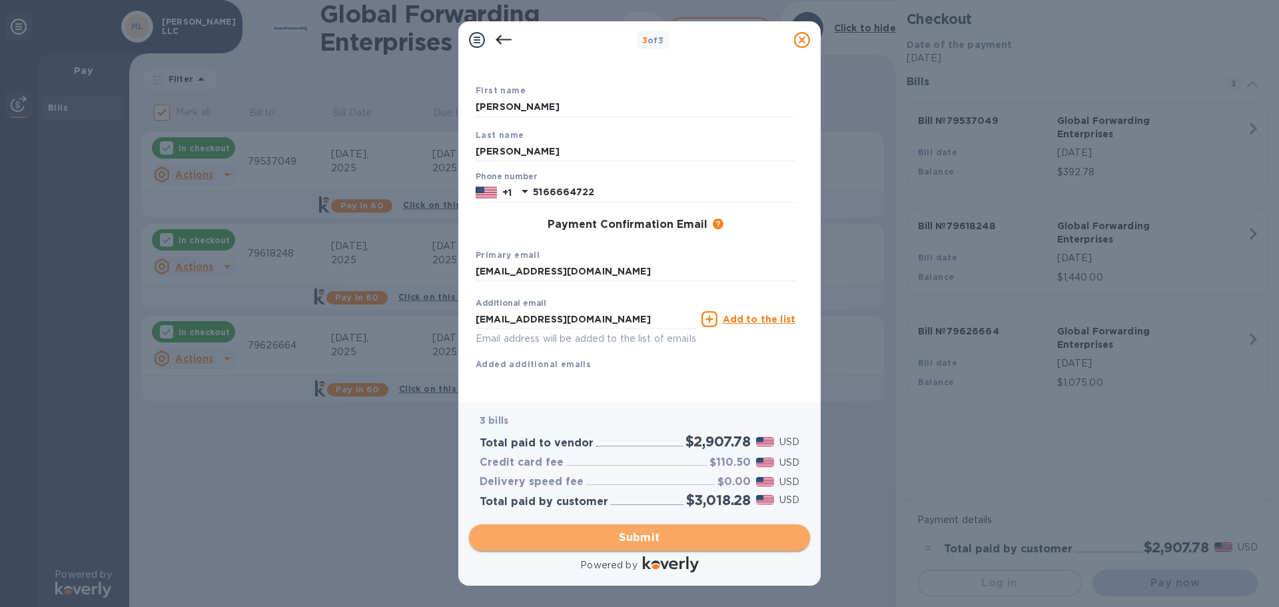
click at [626, 536] on span "Submit" at bounding box center [640, 538] width 320 height 16
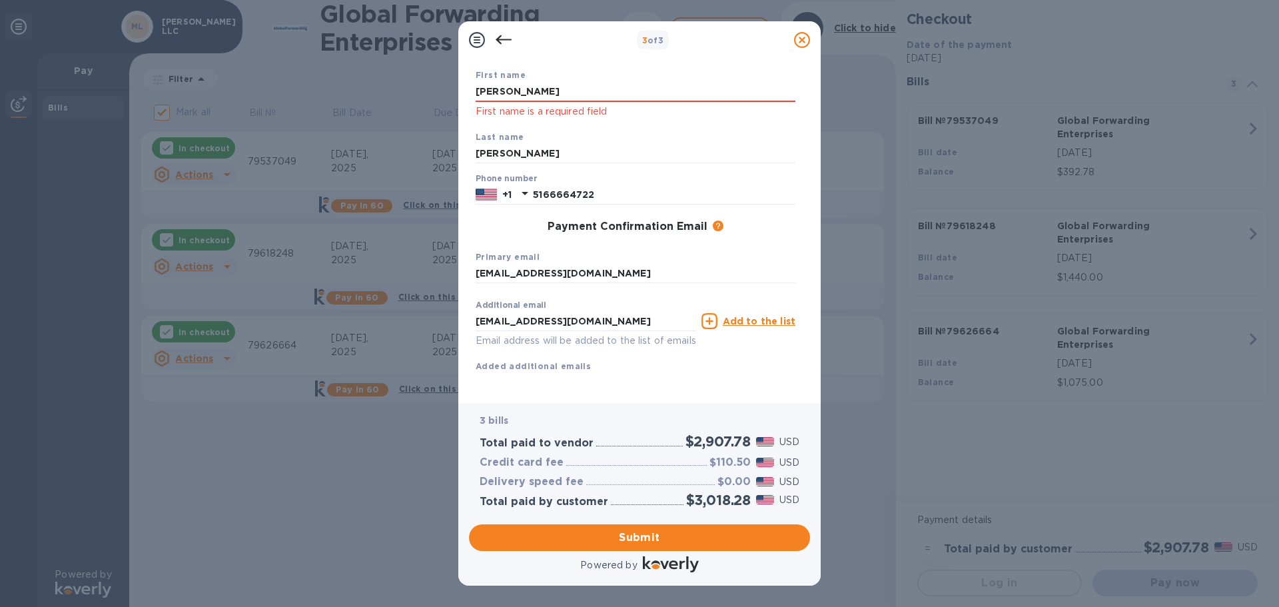
click at [518, 127] on div "Last name [PERSON_NAME]" at bounding box center [635, 147] width 331 height 45
click at [506, 135] on b "Last name" at bounding box center [500, 137] width 49 height 10
click at [508, 134] on b "Last name" at bounding box center [500, 137] width 49 height 10
click at [528, 99] on input "[PERSON_NAME]" at bounding box center [636, 92] width 320 height 20
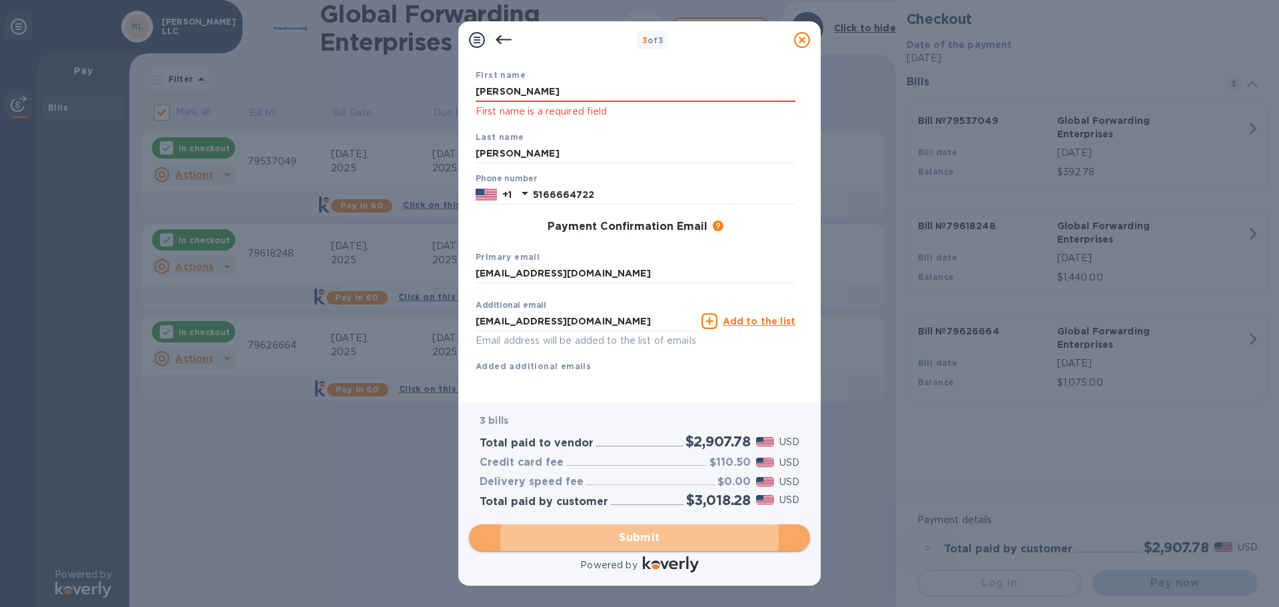
click at [654, 534] on span "Submit" at bounding box center [640, 538] width 320 height 16
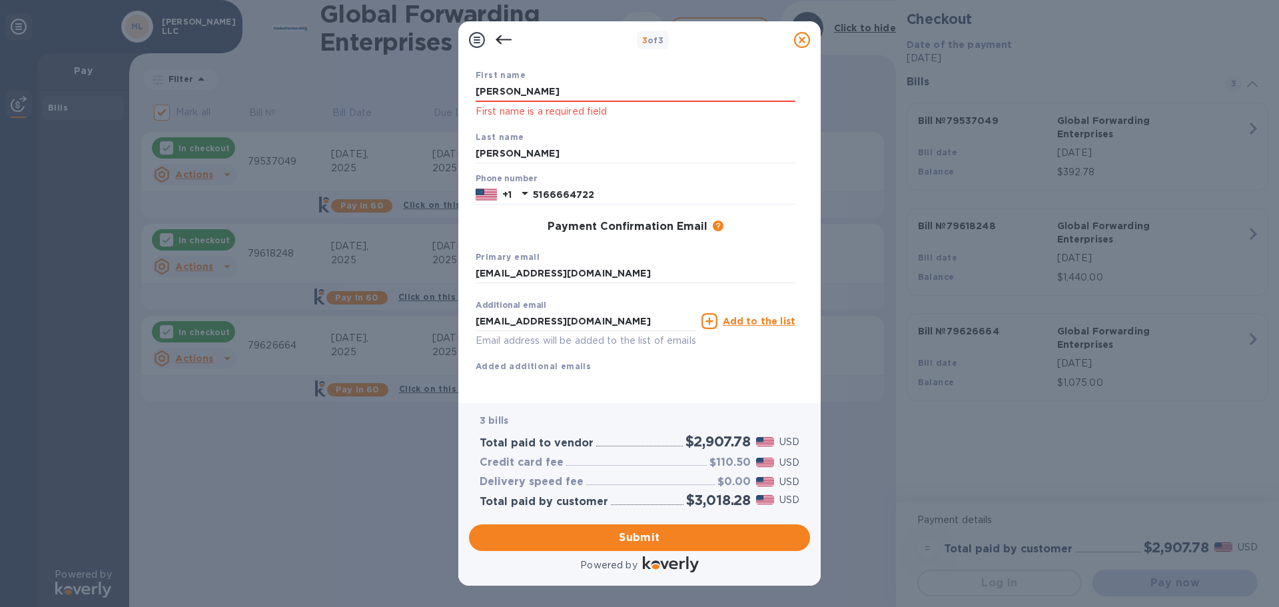
drag, startPoint x: 516, startPoint y: 97, endPoint x: 380, endPoint y: 97, distance: 135.3
click at [382, 97] on div "3 of 3 Payment Contact Information First name [PERSON_NAME] First name is a req…" at bounding box center [639, 303] width 1279 height 607
type input "[PERSON_NAME]"
click at [560, 125] on div "Last name [PERSON_NAME]" at bounding box center [635, 147] width 331 height 45
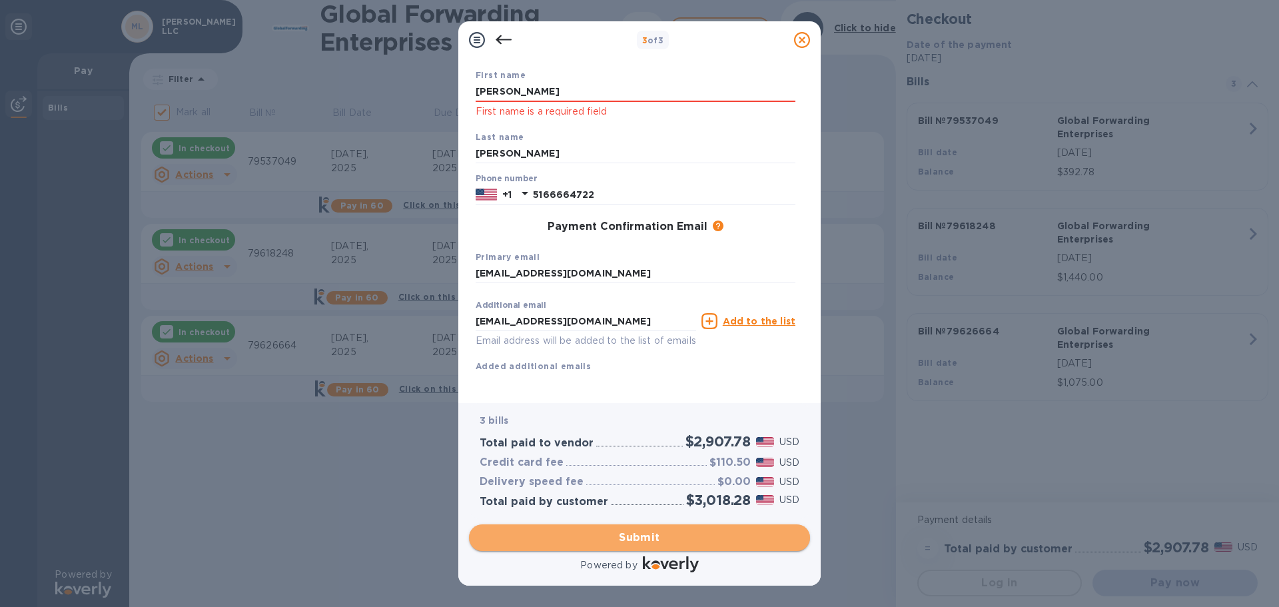
click at [630, 540] on span "Submit" at bounding box center [640, 538] width 320 height 16
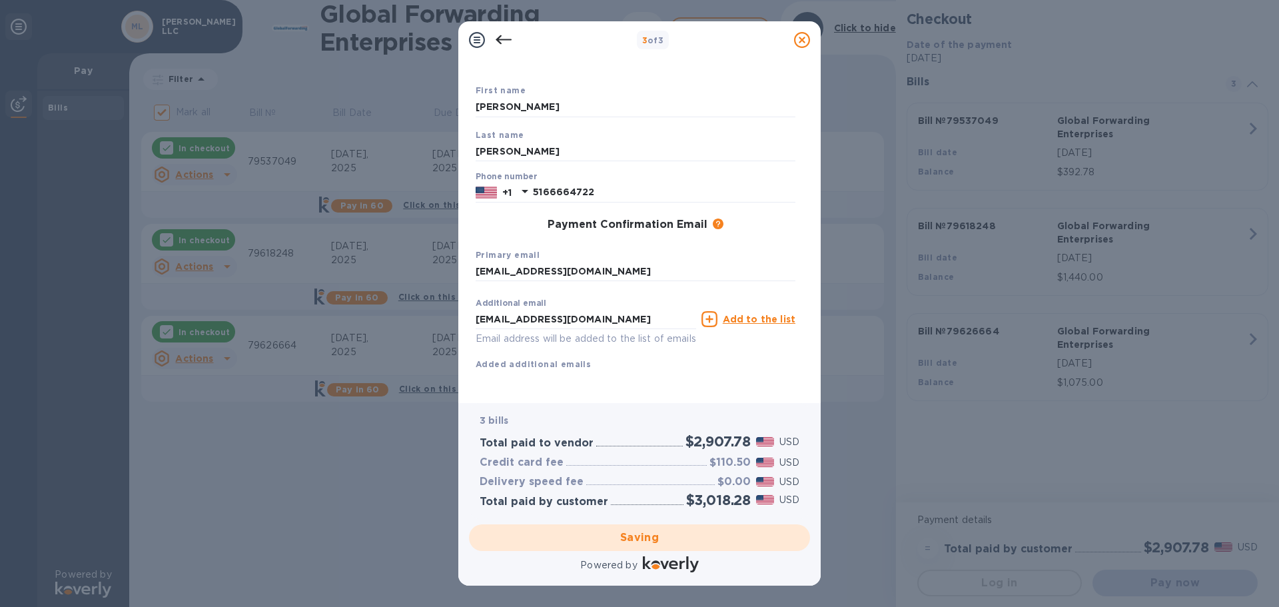
checkbox input "false"
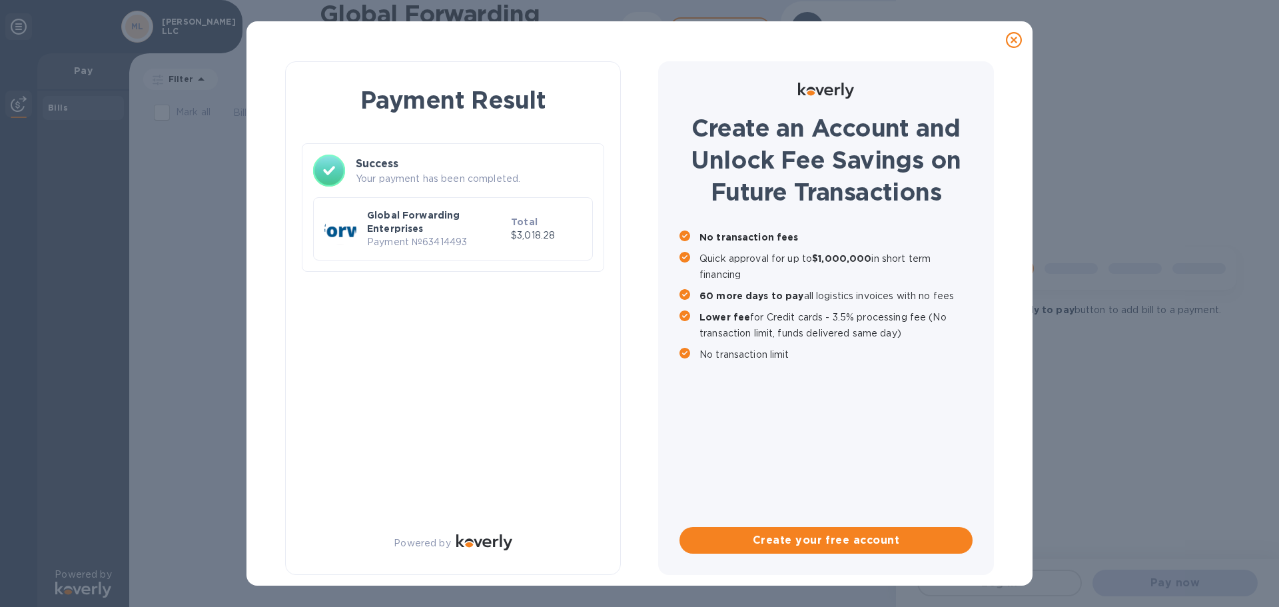
scroll to position [0, 0]
